Goal: Task Accomplishment & Management: Use online tool/utility

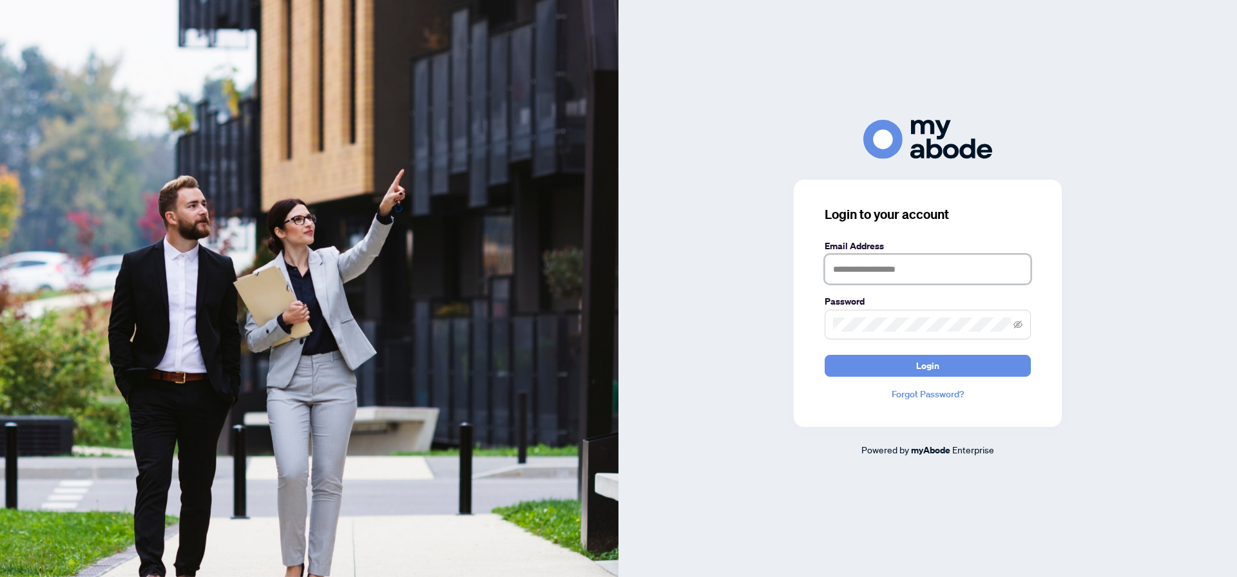
click at [975, 265] on input "text" at bounding box center [927, 269] width 206 height 30
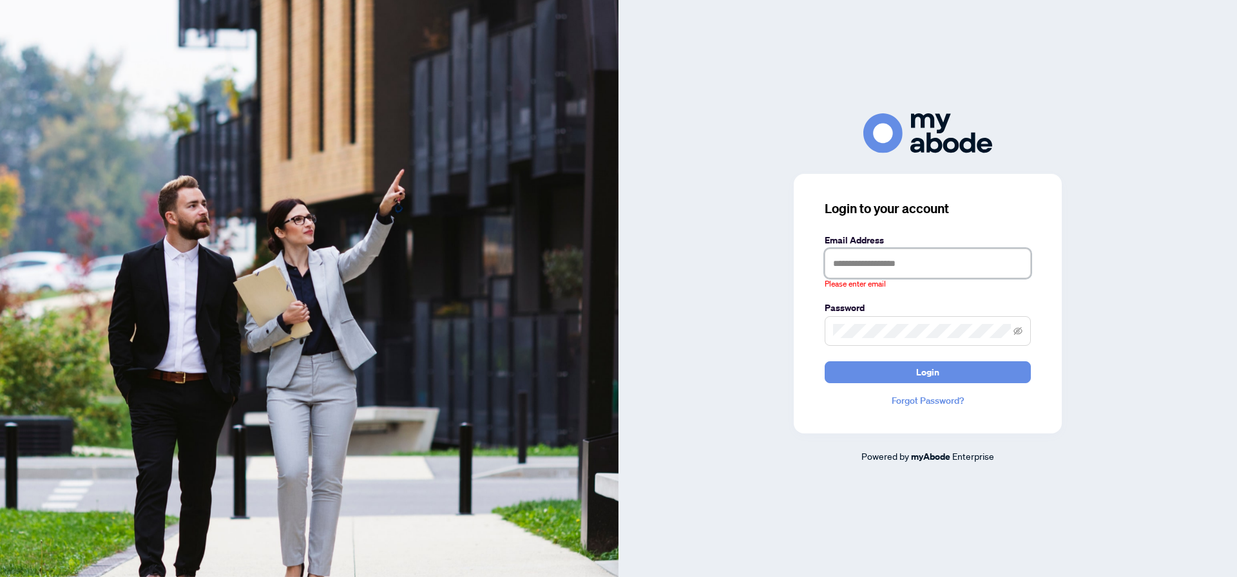
type input "**********"
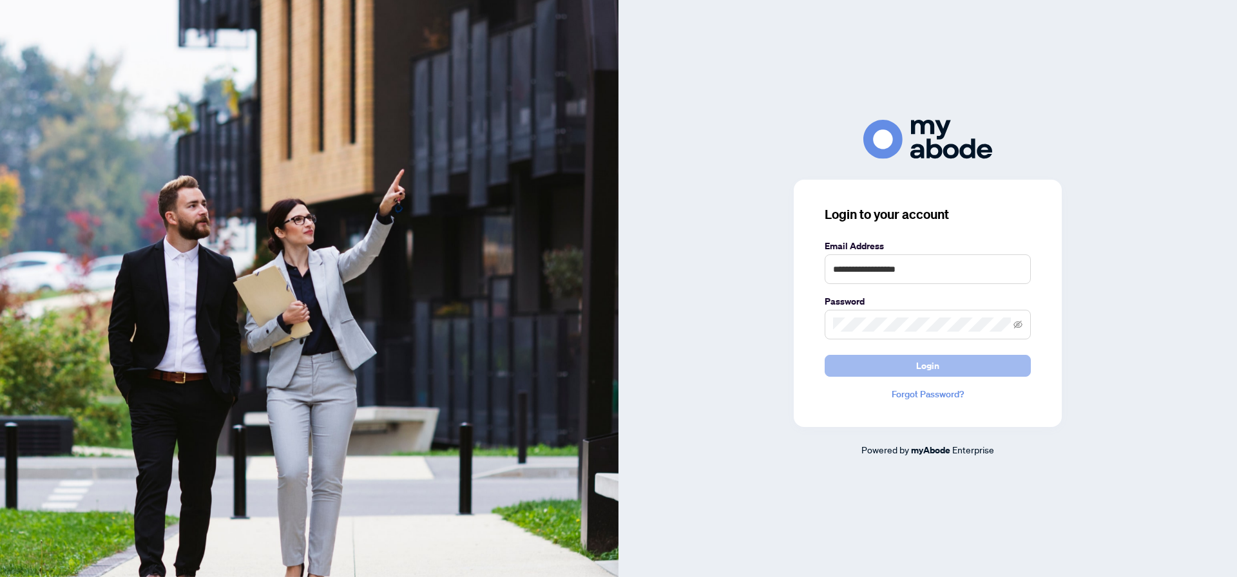
click at [972, 363] on button "Login" at bounding box center [927, 366] width 206 height 22
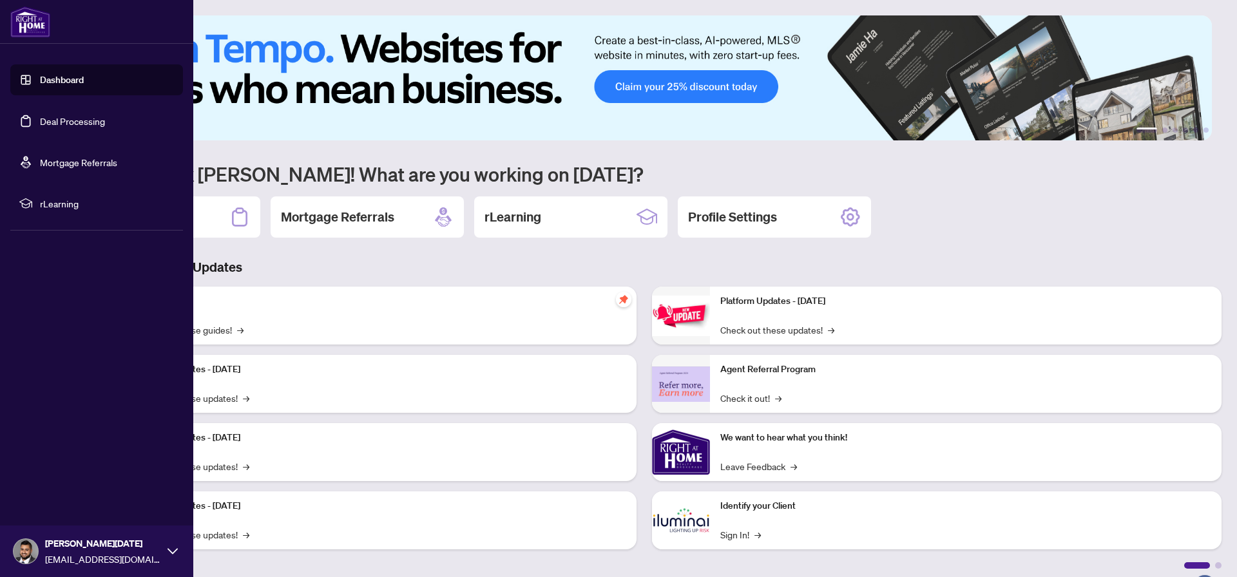
click at [5, 125] on ul "Dashboard Deal Processing Mortgage Referrals rLearning" at bounding box center [96, 141] width 193 height 175
click at [40, 120] on link "Deal Processing" at bounding box center [72, 121] width 65 height 12
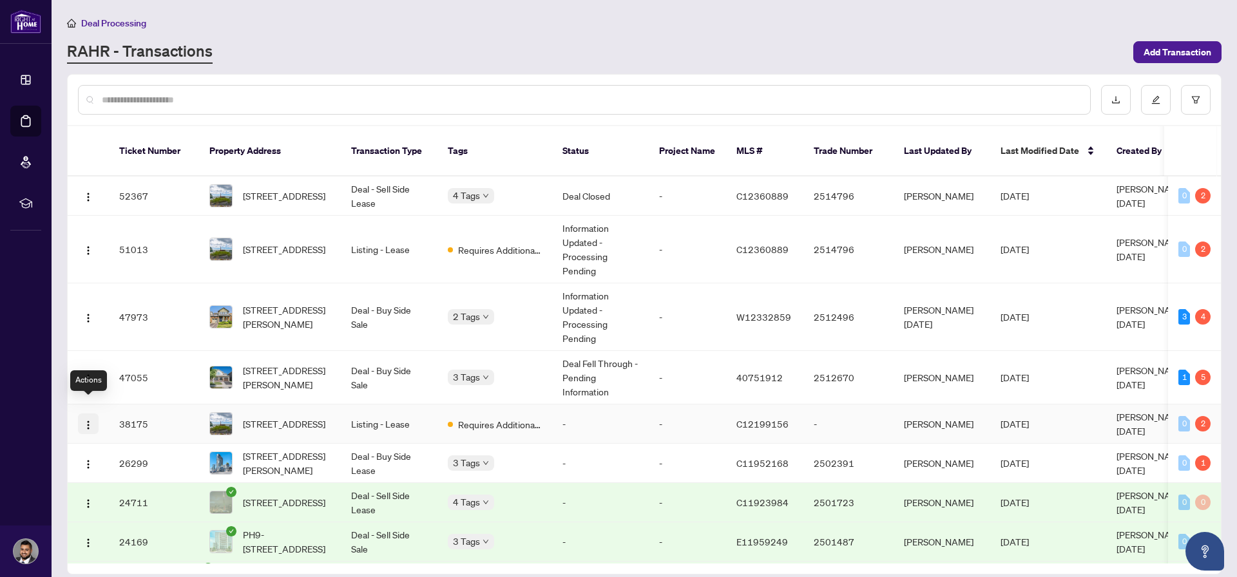
click at [90, 420] on img "button" at bounding box center [88, 425] width 10 height 10
click at [290, 305] on span "[STREET_ADDRESS][PERSON_NAME]" at bounding box center [287, 317] width 88 height 28
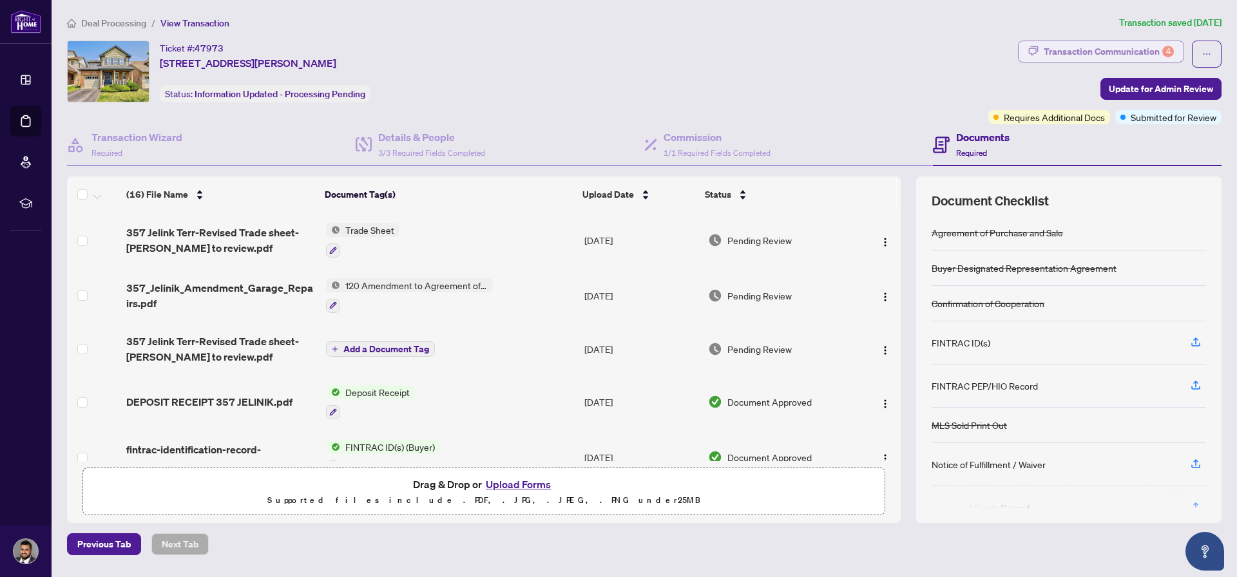
click at [1132, 57] on div "Transaction Communication 4" at bounding box center [1108, 51] width 130 height 21
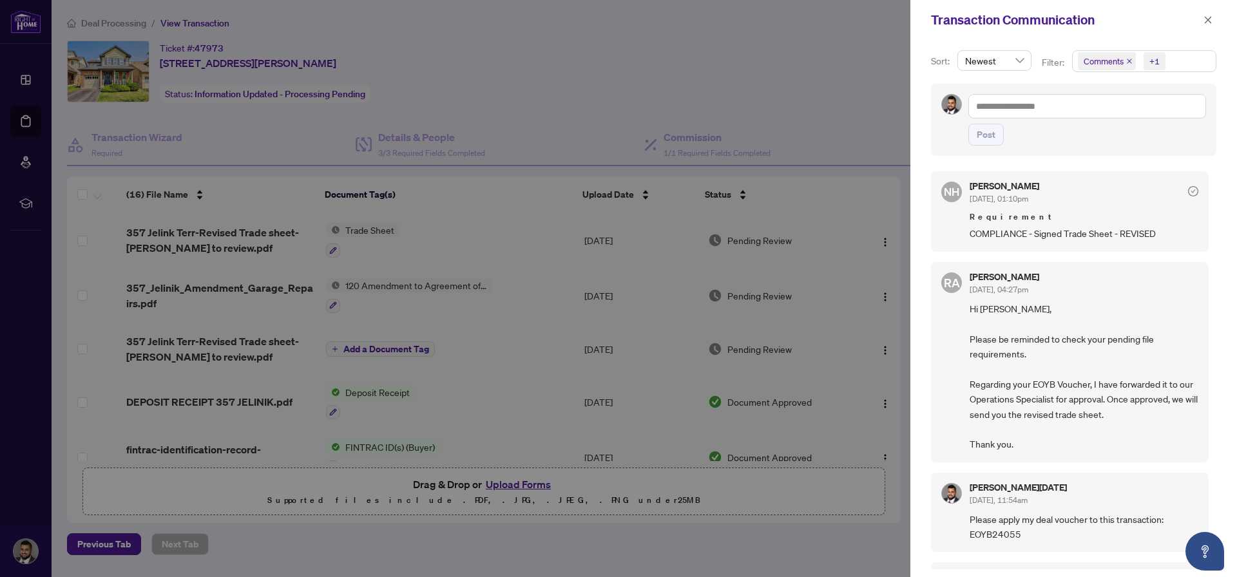
click at [745, 73] on div at bounding box center [618, 288] width 1237 height 577
click at [1211, 21] on icon "close" at bounding box center [1207, 19] width 9 height 9
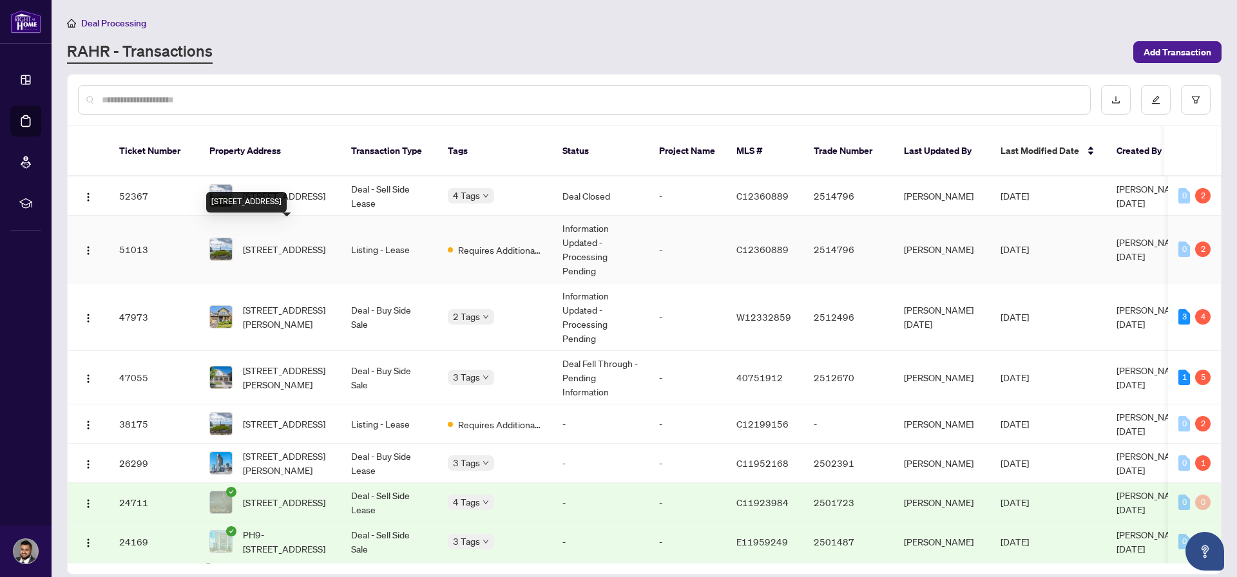
click at [281, 242] on span "[STREET_ADDRESS]" at bounding box center [284, 249] width 82 height 14
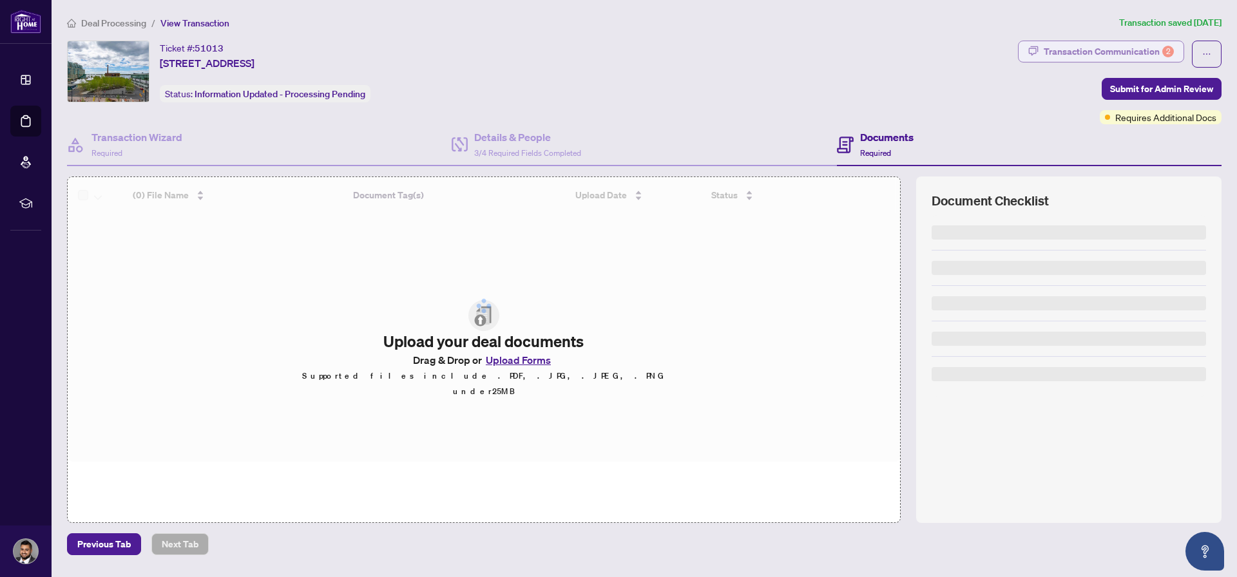
click at [1082, 45] on div "Transaction Communication 2" at bounding box center [1108, 51] width 130 height 21
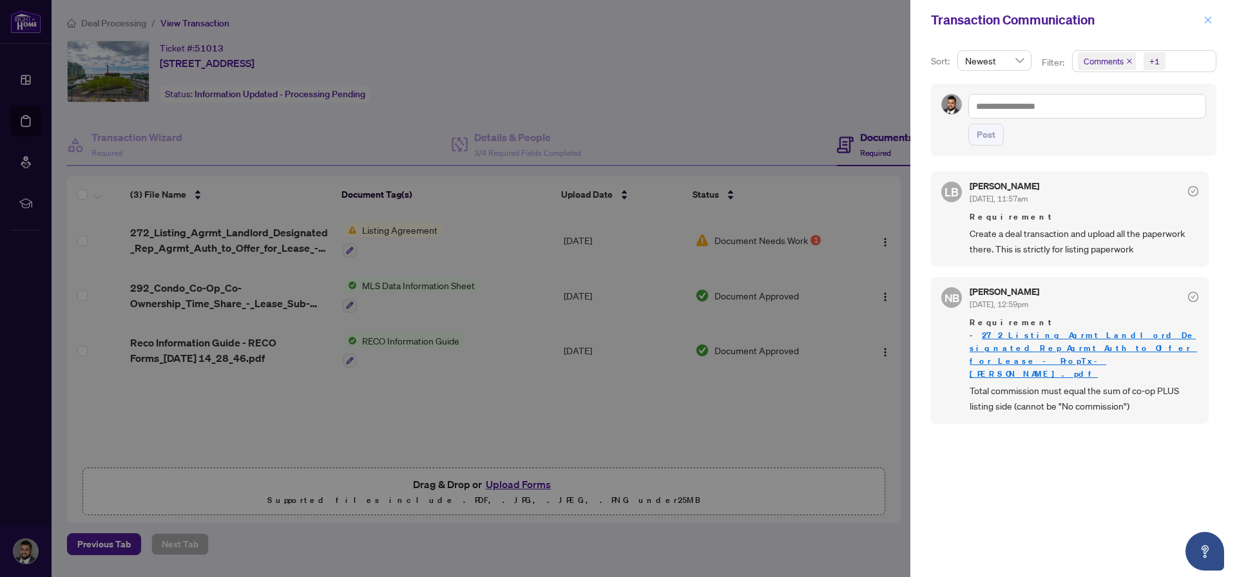
click at [1206, 24] on icon "close" at bounding box center [1207, 19] width 9 height 9
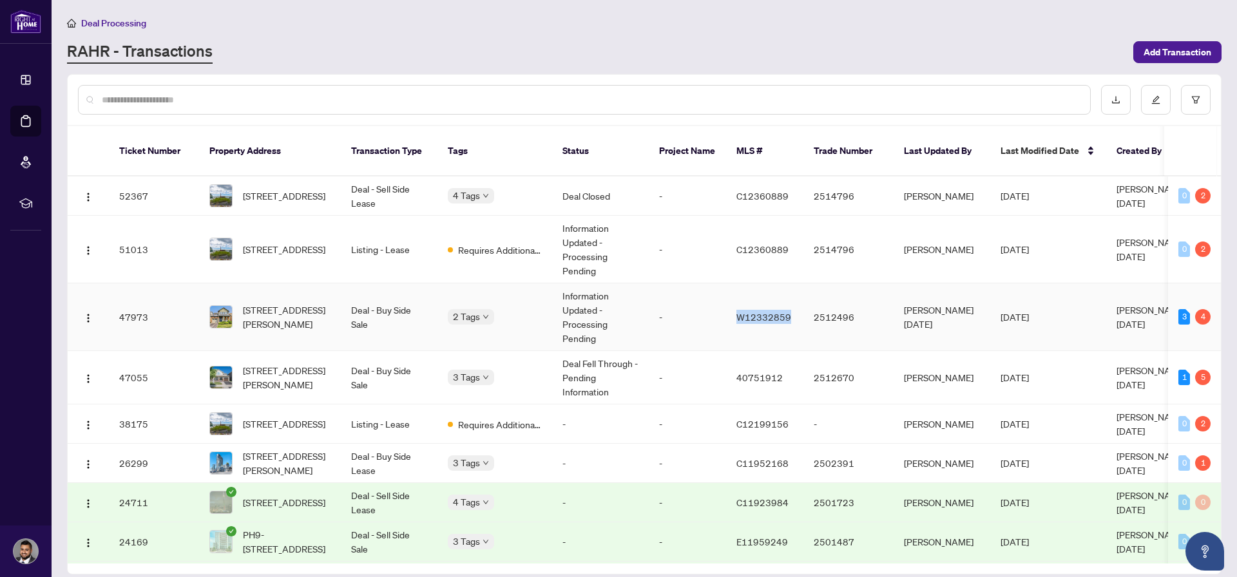
drag, startPoint x: 786, startPoint y: 302, endPoint x: 726, endPoint y: 309, distance: 60.2
click at [726, 309] on td "W12332859" at bounding box center [764, 317] width 77 height 68
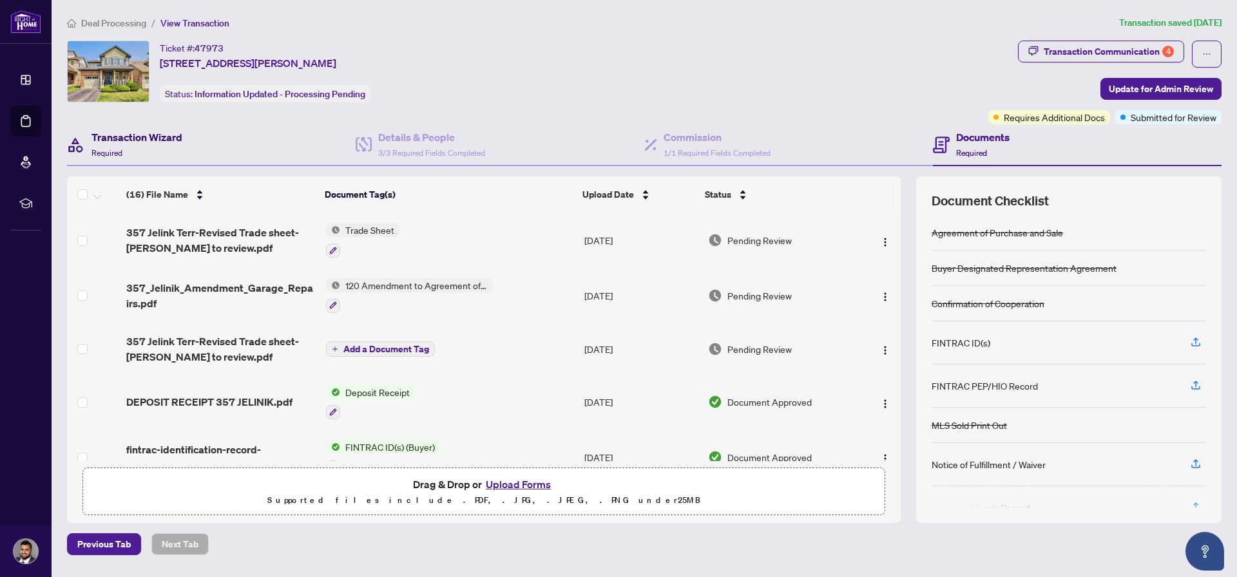
click at [100, 133] on h4 "Transaction Wizard" at bounding box center [136, 136] width 91 height 15
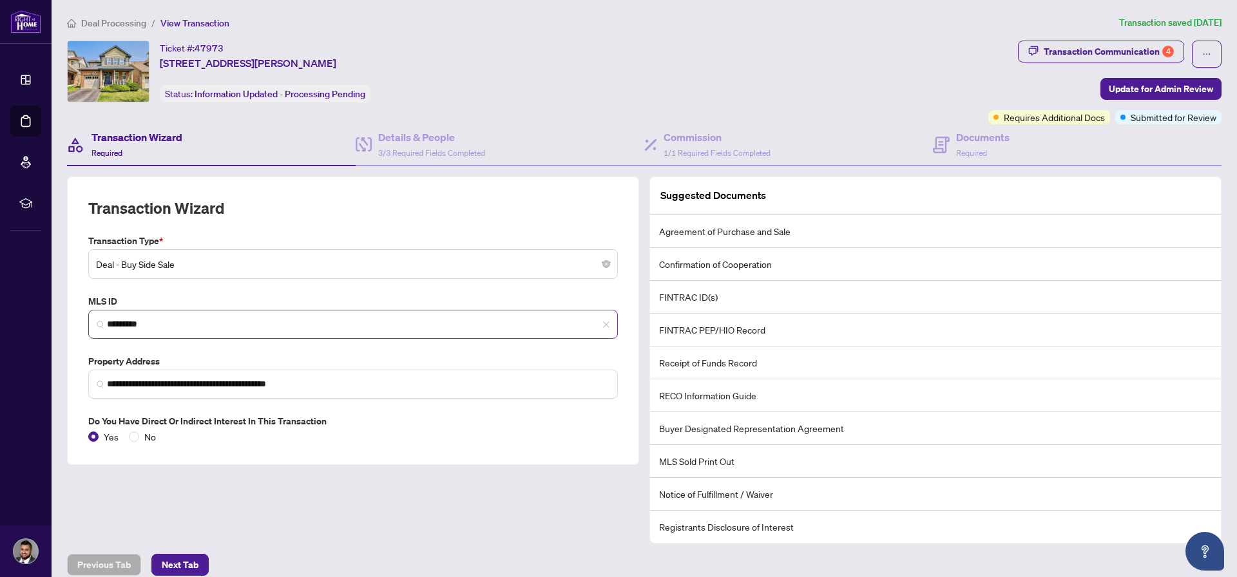
drag, startPoint x: 192, startPoint y: 332, endPoint x: 99, endPoint y: 331, distance: 93.4
click at [97, 332] on span "*********" at bounding box center [352, 324] width 529 height 29
drag, startPoint x: 160, startPoint y: 323, endPoint x: 88, endPoint y: 325, distance: 72.2
click at [88, 325] on span "*********" at bounding box center [352, 324] width 529 height 29
